Goal: Transaction & Acquisition: Purchase product/service

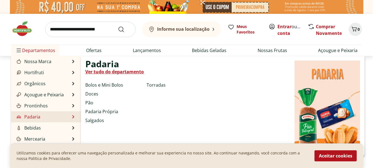
click at [34, 117] on link "Padaria" at bounding box center [27, 116] width 25 height 7
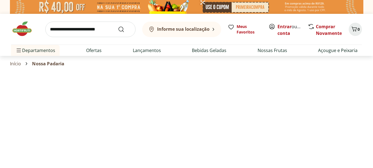
select select "**********"
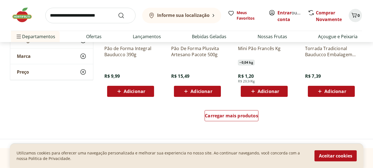
scroll to position [365, 0]
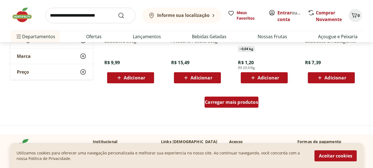
click at [232, 104] on span "Carregar mais produtos" at bounding box center [231, 102] width 53 height 4
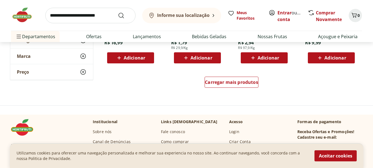
scroll to position [747, 0]
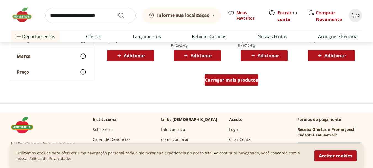
click at [237, 81] on span "Carregar mais produtos" at bounding box center [231, 80] width 53 height 4
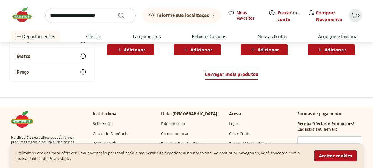
scroll to position [1118, 0]
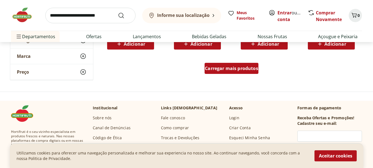
click at [225, 70] on span "Carregar mais produtos" at bounding box center [231, 68] width 53 height 4
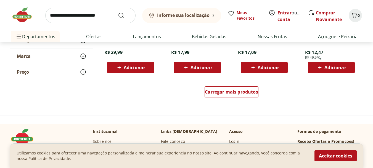
scroll to position [1459, 0]
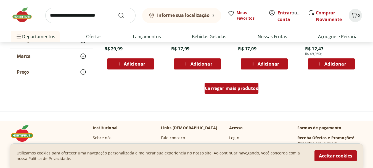
click at [244, 91] on div "Carregar mais produtos" at bounding box center [232, 88] width 54 height 11
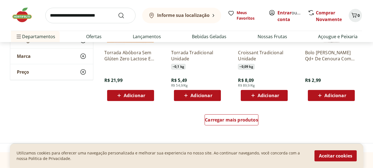
scroll to position [1791, 0]
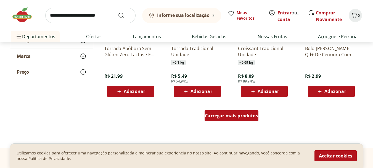
click at [240, 115] on span "Carregar mais produtos" at bounding box center [231, 115] width 53 height 4
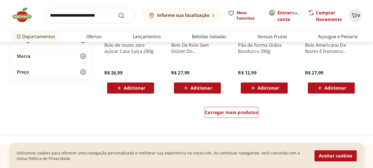
scroll to position [2159, 0]
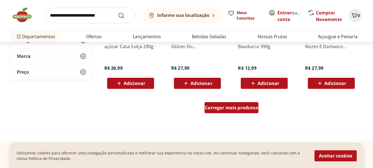
click at [234, 106] on span "Carregar mais produtos" at bounding box center [231, 107] width 53 height 4
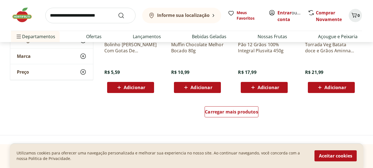
scroll to position [2532, 0]
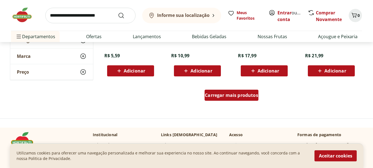
click at [227, 96] on span "Carregar mais produtos" at bounding box center [231, 95] width 53 height 4
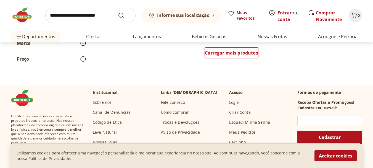
scroll to position [2904, 0]
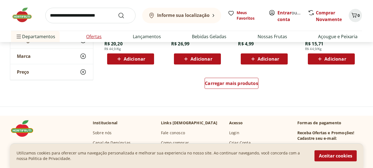
click at [97, 37] on link "Ofertas" at bounding box center [93, 36] width 15 height 7
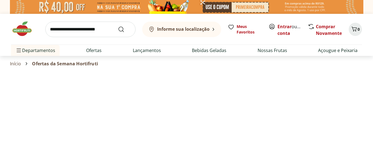
select select "**********"
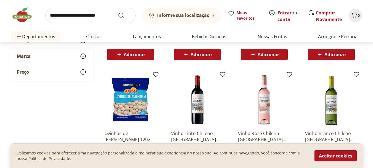
scroll to position [273, 0]
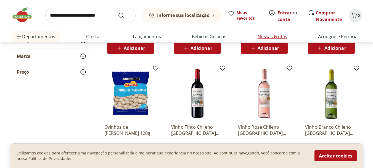
click at [264, 36] on link "Nossas Frutas" at bounding box center [273, 36] width 30 height 7
select select "**********"
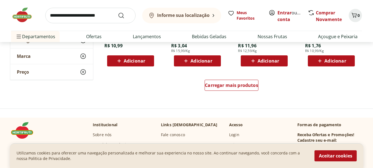
scroll to position [385, 0]
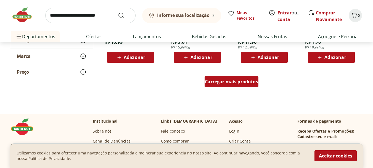
click at [240, 82] on span "Carregar mais produtos" at bounding box center [231, 81] width 53 height 4
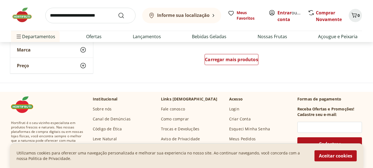
scroll to position [769, 0]
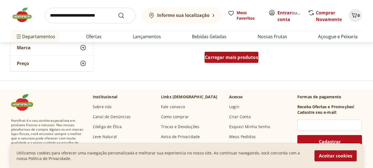
click at [242, 59] on span "Carregar mais produtos" at bounding box center [231, 57] width 53 height 4
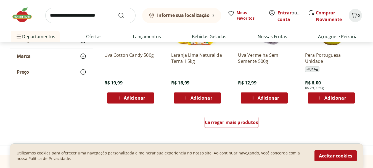
scroll to position [1076, 0]
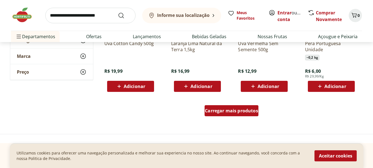
click at [241, 112] on span "Carregar mais produtos" at bounding box center [231, 110] width 53 height 4
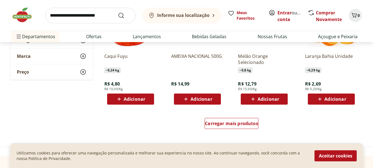
scroll to position [1434, 0]
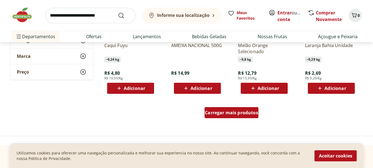
click at [226, 112] on span "Carregar mais produtos" at bounding box center [231, 112] width 53 height 4
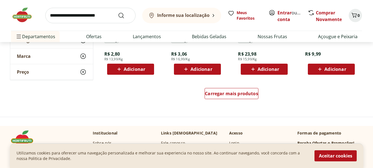
scroll to position [1809, 0]
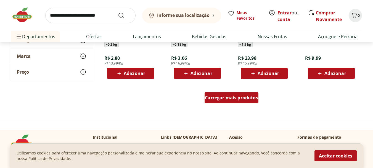
click at [246, 93] on div "Carregar mais produtos" at bounding box center [232, 97] width 54 height 11
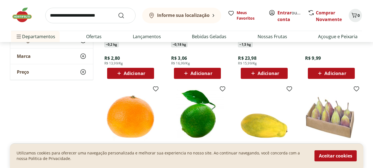
drag, startPoint x: 373, startPoint y: 112, endPoint x: 377, endPoint y: 115, distance: 5.1
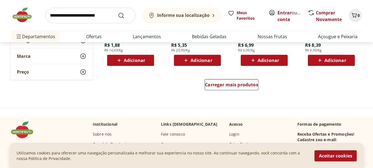
scroll to position [2153, 0]
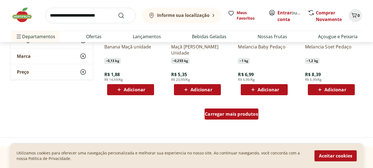
click at [236, 114] on span "Carregar mais produtos" at bounding box center [231, 114] width 53 height 4
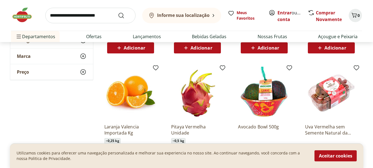
scroll to position [2317, 0]
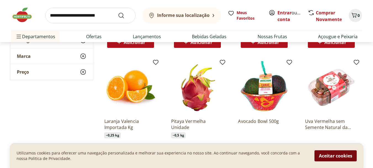
click at [335, 155] on button "Aceitar cookies" at bounding box center [335, 155] width 42 height 11
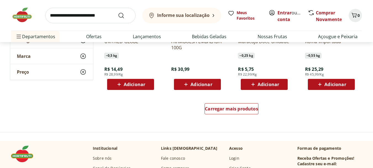
scroll to position [2529, 0]
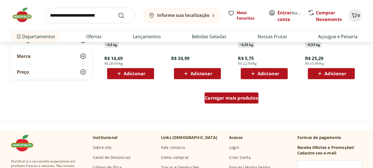
click at [247, 102] on div "Carregar mais produtos" at bounding box center [232, 97] width 54 height 11
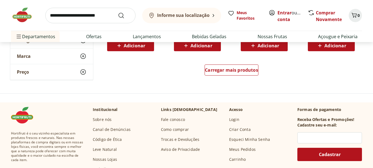
scroll to position [2929, 0]
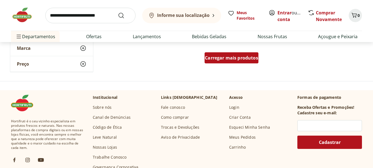
click at [240, 61] on div "Carregar mais produtos" at bounding box center [232, 57] width 54 height 11
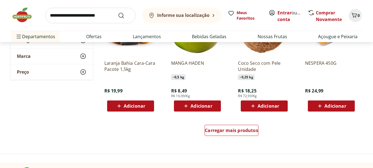
scroll to position [3223, 0]
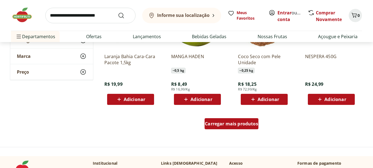
click at [243, 125] on span "Carregar mais produtos" at bounding box center [231, 123] width 53 height 4
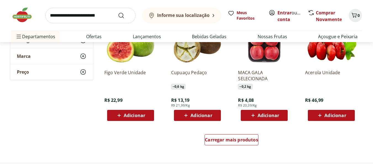
scroll to position [3589, 0]
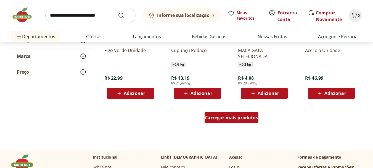
click at [243, 117] on span "Carregar mais produtos" at bounding box center [231, 117] width 53 height 4
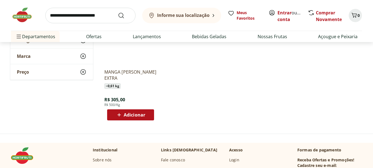
scroll to position [3930, 0]
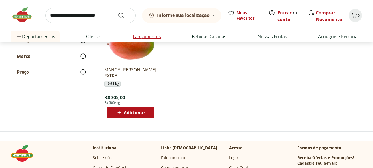
click at [138, 36] on link "Lançamentos" at bounding box center [147, 36] width 28 height 7
select select "**********"
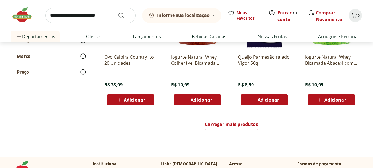
scroll to position [376, 0]
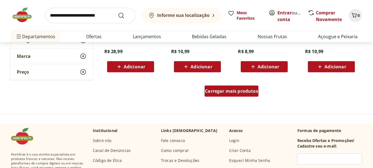
click at [217, 89] on span "Carregar mais produtos" at bounding box center [231, 91] width 53 height 4
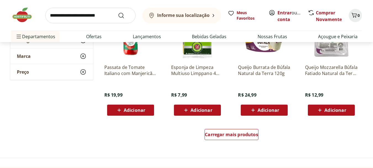
scroll to position [718, 0]
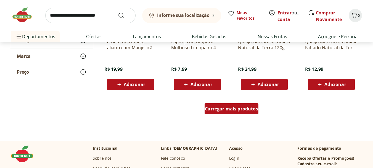
click at [235, 107] on span "Carregar mais produtos" at bounding box center [231, 108] width 53 height 4
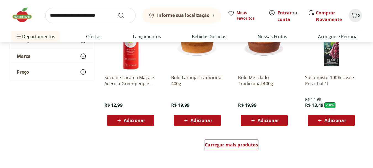
scroll to position [1072, 0]
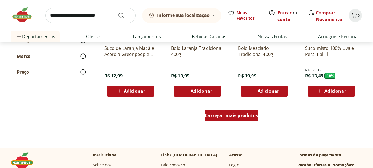
click at [252, 116] on span "Carregar mais produtos" at bounding box center [231, 115] width 53 height 4
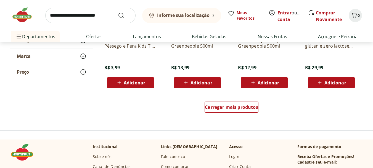
scroll to position [1458, 0]
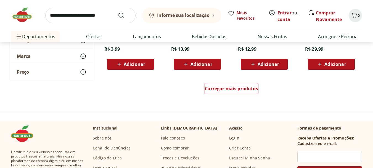
click at [96, 14] on input "search" at bounding box center [90, 15] width 90 height 15
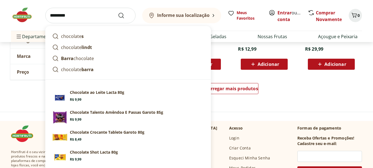
type input "*********"
click at [118, 12] on button "Submit Search" at bounding box center [124, 15] width 13 height 7
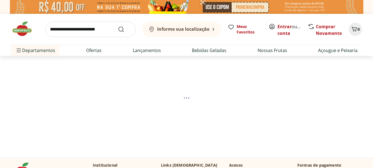
select select "**********"
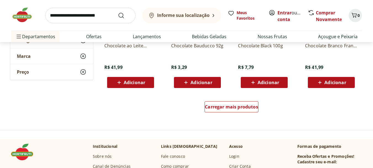
scroll to position [385, 0]
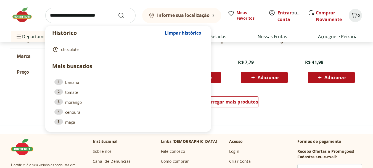
click at [67, 13] on input "search" at bounding box center [90, 15] width 90 height 15
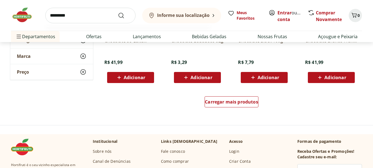
type input "*********"
click at [118, 12] on button "Submit Search" at bounding box center [124, 15] width 13 height 7
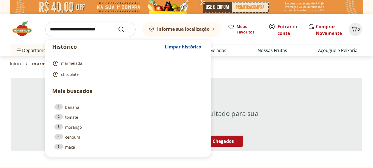
drag, startPoint x: 51, startPoint y: 27, endPoint x: 70, endPoint y: 30, distance: 19.6
click at [70, 30] on input "search" at bounding box center [90, 29] width 90 height 15
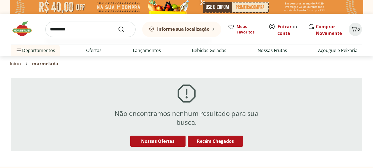
type input "*********"
click at [118, 26] on button "Submit Search" at bounding box center [124, 29] width 13 height 7
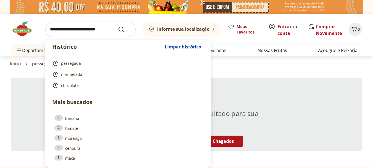
drag, startPoint x: 51, startPoint y: 27, endPoint x: 101, endPoint y: 28, distance: 50.0
click at [101, 28] on input "search" at bounding box center [90, 29] width 90 height 15
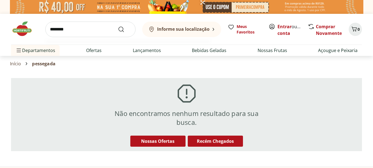
type input "********"
click at [118, 26] on button "Submit Search" at bounding box center [124, 29] width 13 height 7
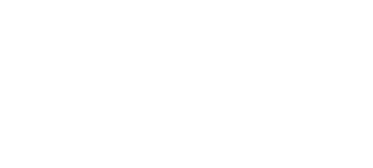
select select "**********"
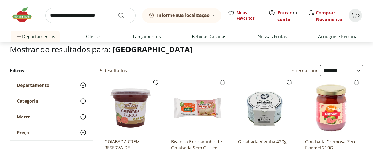
scroll to position [11, 0]
